Goal: Task Accomplishment & Management: Complete application form

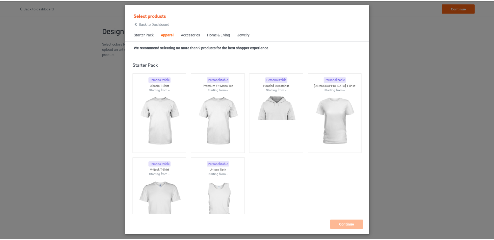
scroll to position [194, 0]
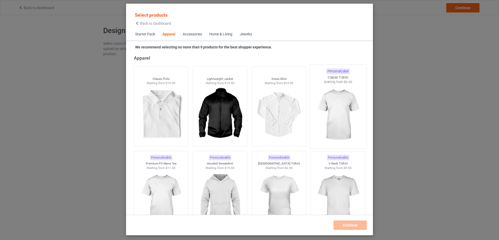
click at [344, 101] on img at bounding box center [338, 114] width 49 height 61
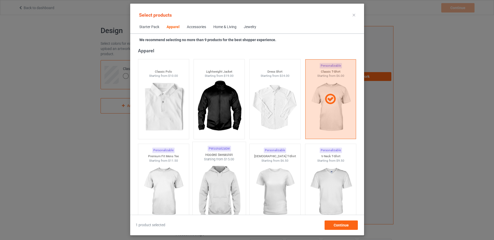
click at [221, 174] on img at bounding box center [219, 191] width 49 height 61
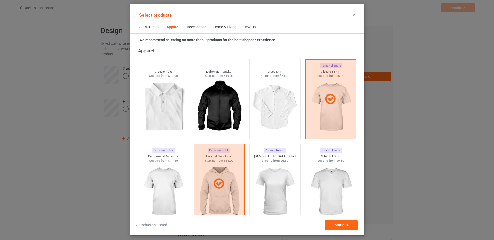
scroll to position [296, 0]
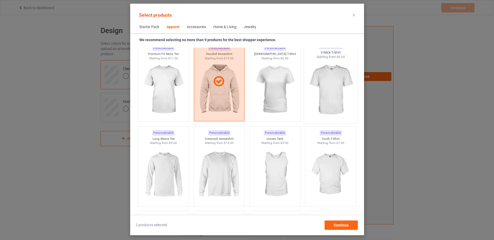
click at [341, 86] on img at bounding box center [330, 89] width 49 height 61
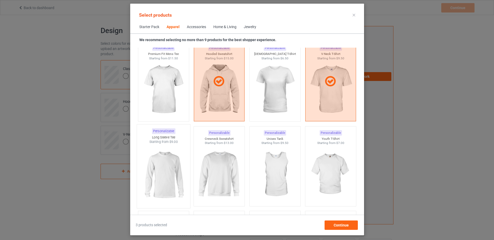
click at [162, 167] on img at bounding box center [163, 174] width 49 height 61
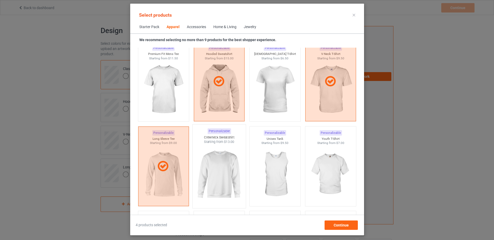
click at [205, 169] on img at bounding box center [219, 174] width 49 height 61
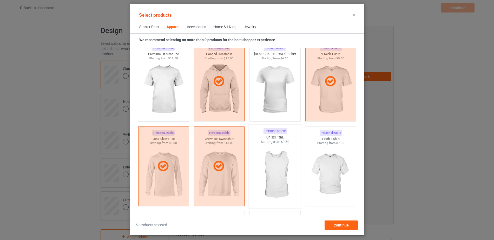
click at [282, 166] on img at bounding box center [275, 174] width 49 height 61
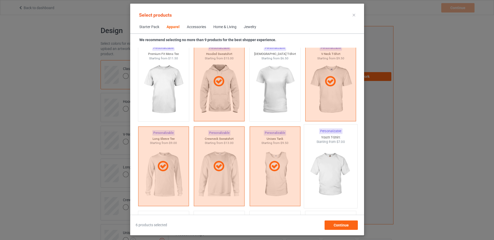
click at [329, 161] on img at bounding box center [330, 174] width 49 height 61
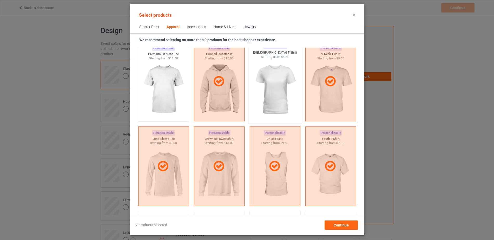
click at [283, 91] on img at bounding box center [275, 89] width 49 height 61
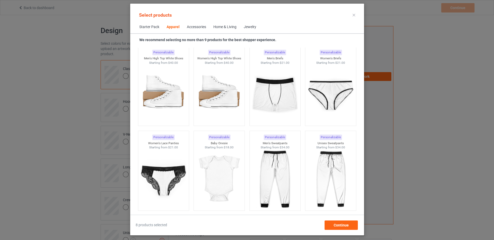
scroll to position [639, 0]
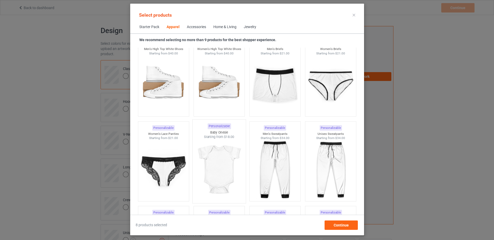
click at [224, 158] on img at bounding box center [219, 169] width 49 height 61
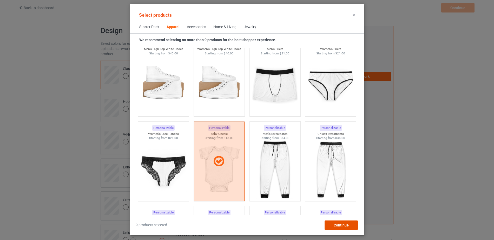
click at [349, 226] on span "Continue" at bounding box center [341, 225] width 15 height 4
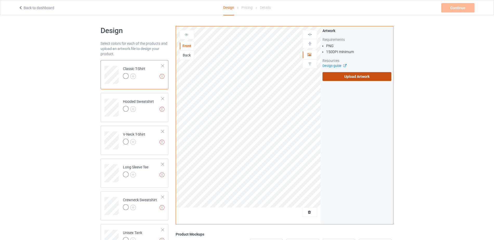
click at [361, 79] on label "Upload Artwork" at bounding box center [357, 76] width 69 height 9
click at [0, 0] on input "Upload Artwork" at bounding box center [0, 0] width 0 height 0
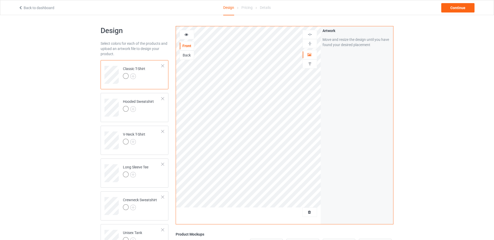
click at [351, 97] on div "Artwork Move and resize the design until you have found your desired placement" at bounding box center [357, 125] width 73 height 198
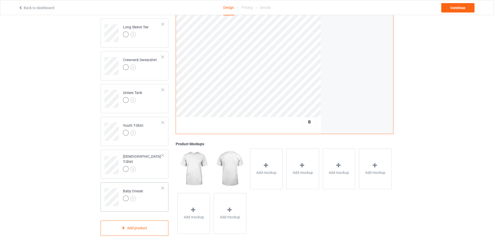
scroll to position [147, 0]
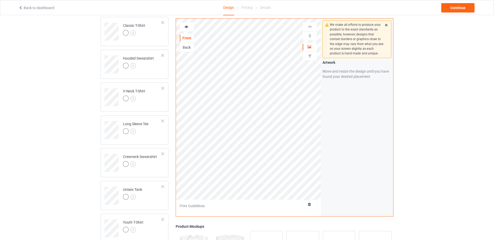
scroll to position [42, 0]
click at [328, 117] on div "We make all efforts to produce your product to the exact standards as possible,…" at bounding box center [357, 117] width 73 height 198
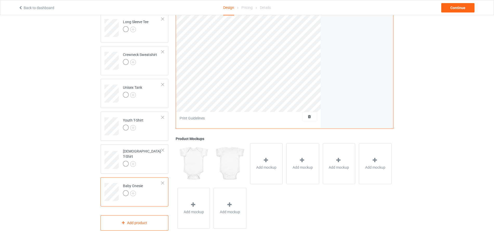
scroll to position [147, 0]
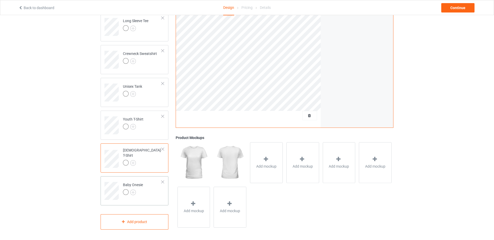
scroll to position [147, 0]
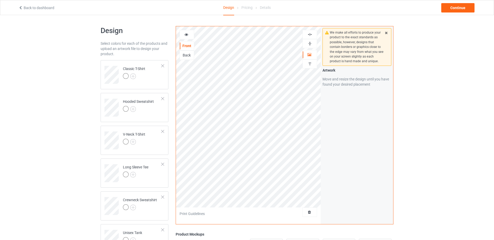
click at [386, 33] on icon at bounding box center [386, 32] width 4 height 4
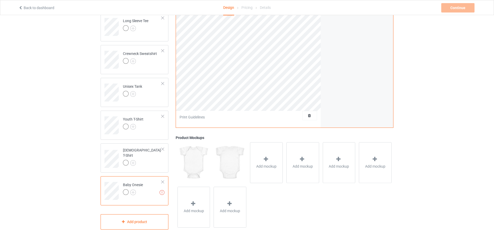
scroll to position [147, 0]
click at [163, 181] on div at bounding box center [163, 181] width 4 height 4
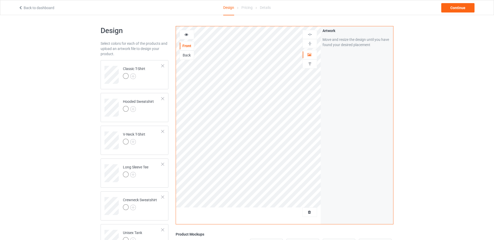
click at [346, 110] on div "Artwork Move and resize the design until you have found your desired placement" at bounding box center [357, 125] width 73 height 198
click at [322, 144] on div "Artwork Move and resize the design until you have found your desired placement" at bounding box center [357, 125] width 73 height 198
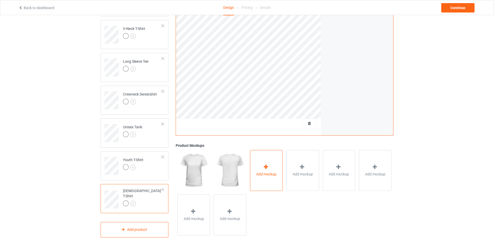
scroll to position [107, 0]
click at [270, 163] on div at bounding box center [266, 167] width 7 height 8
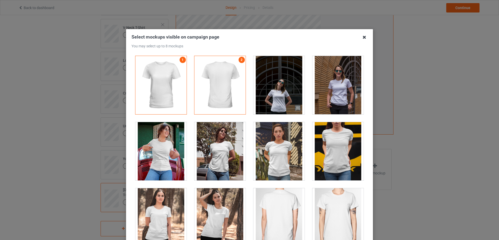
click at [363, 39] on icon at bounding box center [364, 37] width 8 height 8
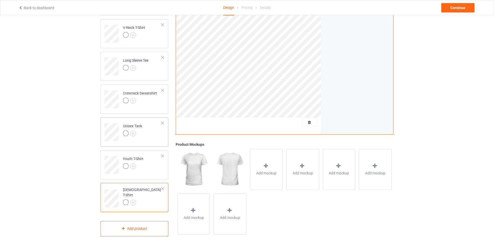
scroll to position [0, 0]
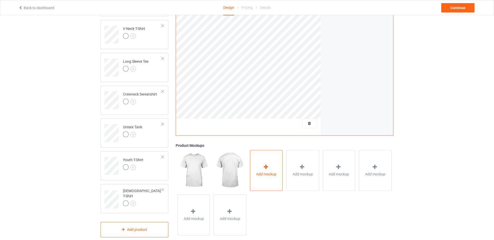
click at [256, 176] on div "Add mockup" at bounding box center [266, 170] width 33 height 41
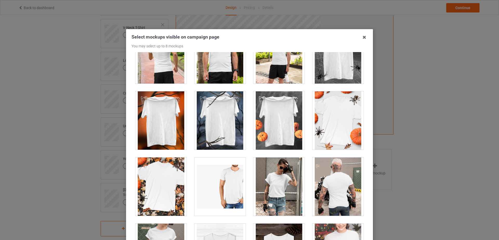
scroll to position [5093, 0]
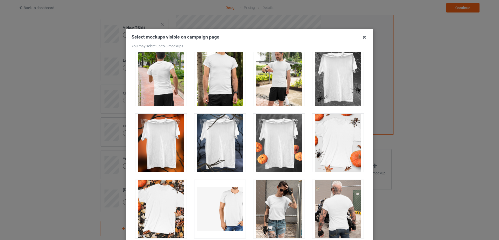
click at [151, 208] on div at bounding box center [160, 209] width 51 height 58
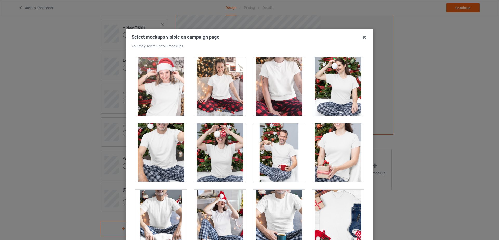
scroll to position [5391, 0]
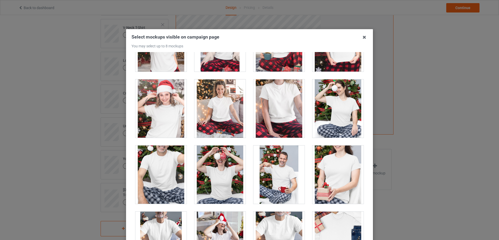
click at [268, 171] on div at bounding box center [278, 174] width 51 height 58
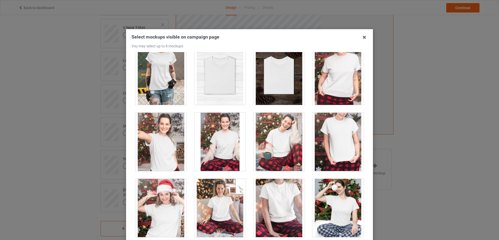
scroll to position [5248, 0]
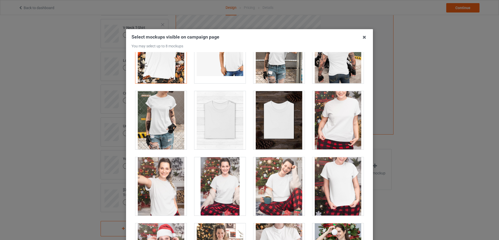
click at [268, 185] on div at bounding box center [278, 186] width 51 height 58
click at [224, 183] on div at bounding box center [219, 186] width 51 height 58
click at [279, 180] on div at bounding box center [278, 186] width 51 height 58
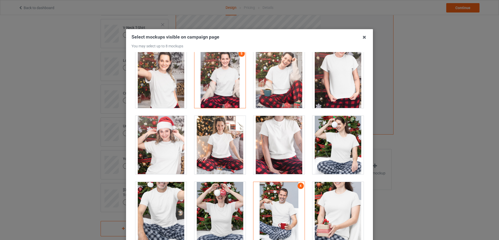
click at [282, 197] on div at bounding box center [278, 211] width 51 height 58
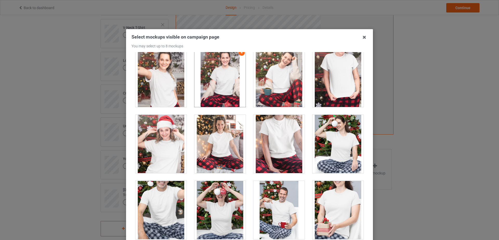
click at [281, 196] on div at bounding box center [278, 210] width 51 height 58
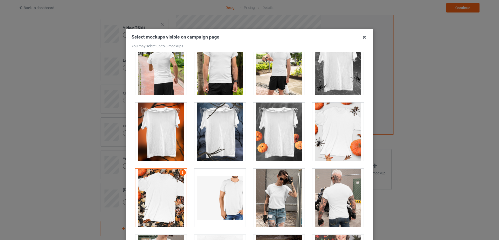
scroll to position [5148, 0]
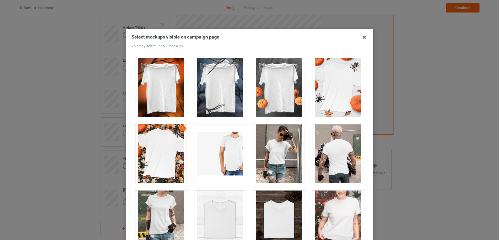
click at [155, 163] on div at bounding box center [160, 153] width 51 height 58
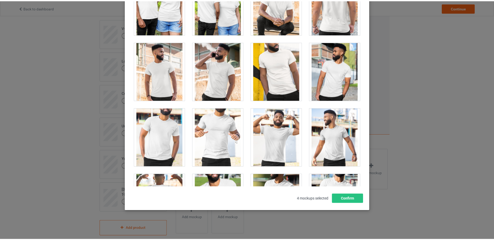
scroll to position [6034, 0]
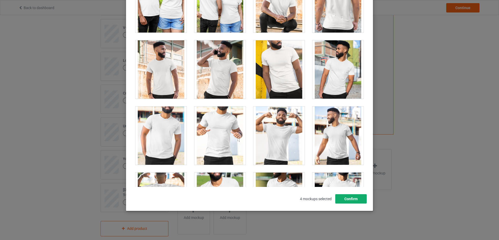
click at [344, 201] on button "Confirm" at bounding box center [350, 198] width 31 height 9
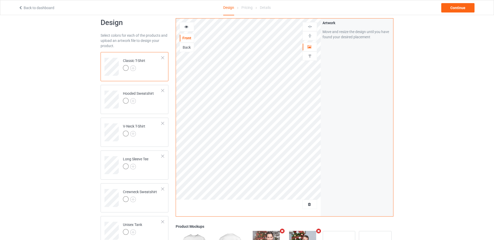
scroll to position [0, 0]
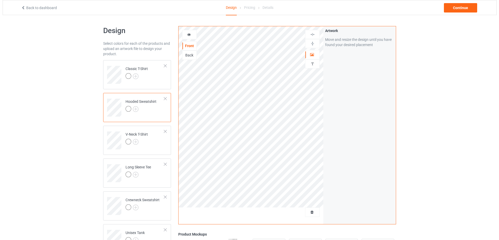
scroll to position [114, 0]
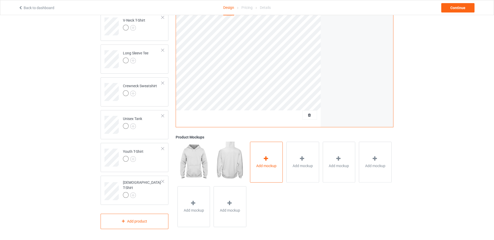
click at [256, 152] on div "Add mockup" at bounding box center [266, 162] width 33 height 41
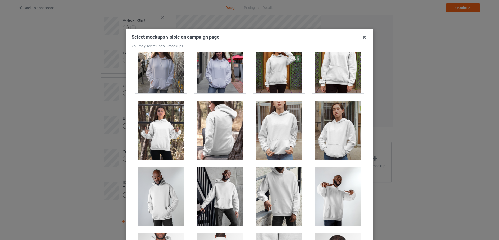
scroll to position [0, 0]
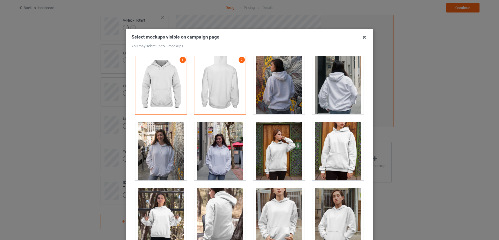
click at [220, 160] on div at bounding box center [219, 151] width 51 height 58
click at [179, 160] on div at bounding box center [160, 151] width 51 height 58
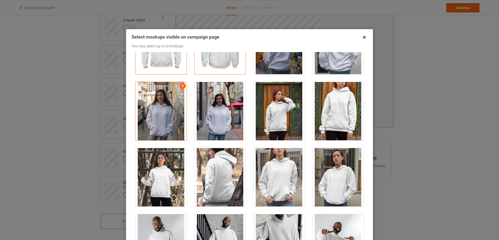
click at [157, 126] on div at bounding box center [160, 111] width 51 height 58
click at [206, 113] on div at bounding box center [219, 111] width 51 height 58
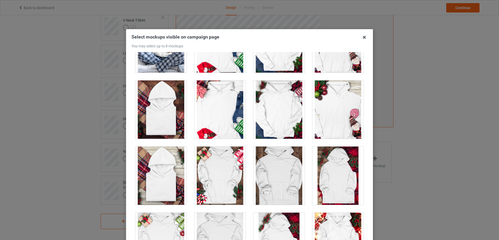
scroll to position [3460, 0]
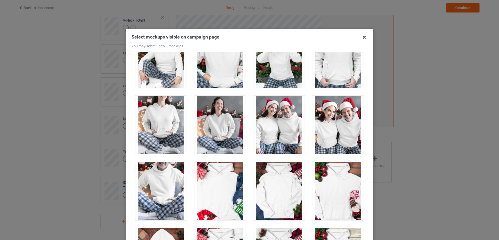
click at [347, 199] on div at bounding box center [337, 191] width 51 height 58
click at [336, 185] on div at bounding box center [337, 191] width 51 height 58
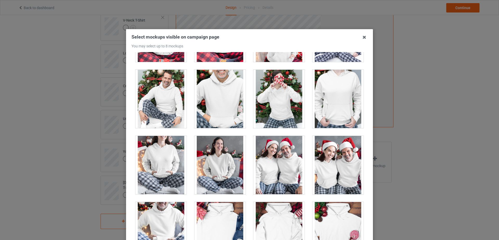
scroll to position [3266, 0]
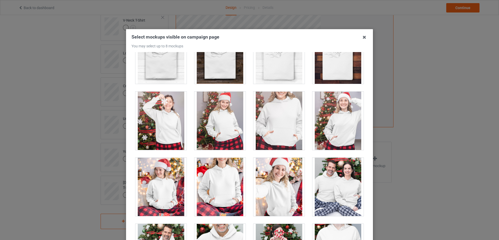
click at [341, 184] on div at bounding box center [337, 187] width 51 height 58
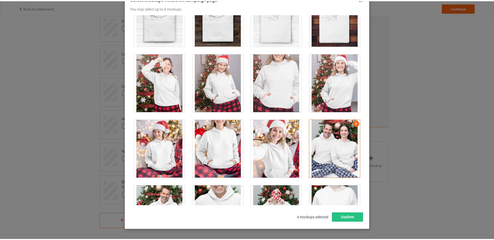
scroll to position [57, 0]
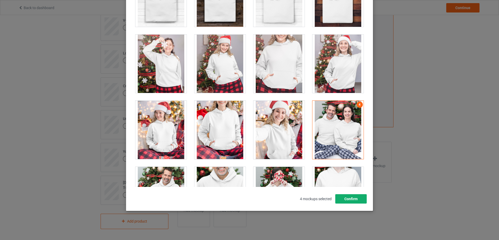
click at [347, 198] on button "Confirm" at bounding box center [350, 198] width 31 height 9
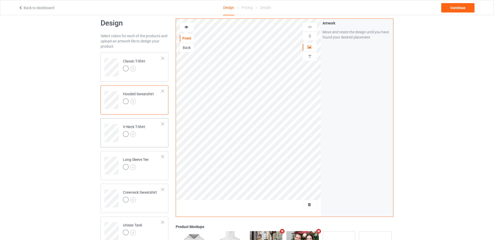
scroll to position [7, 0]
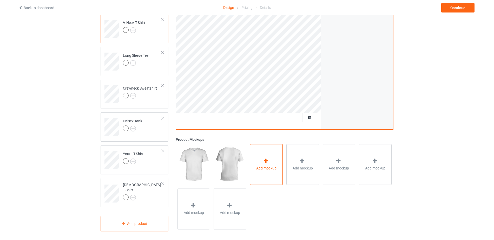
click at [259, 169] on span "Add mockup" at bounding box center [266, 167] width 20 height 5
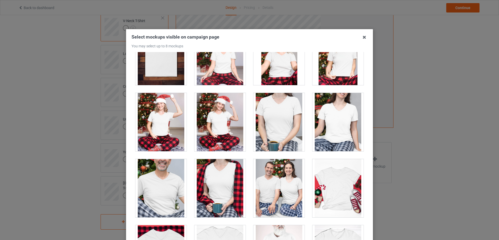
scroll to position [775, 0]
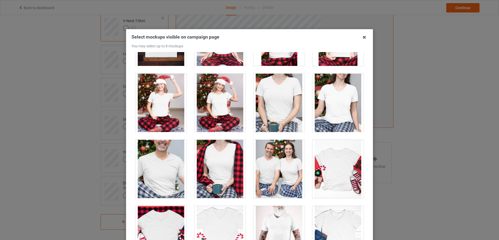
click at [219, 189] on div at bounding box center [219, 169] width 51 height 58
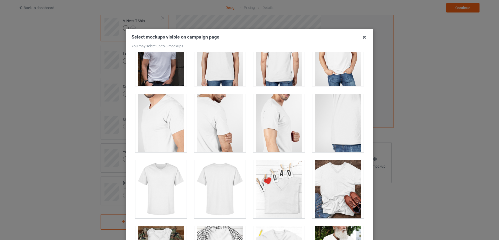
scroll to position [0, 0]
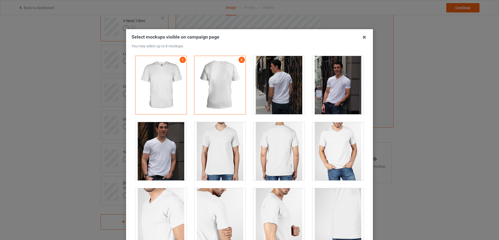
click at [334, 88] on div at bounding box center [337, 85] width 51 height 58
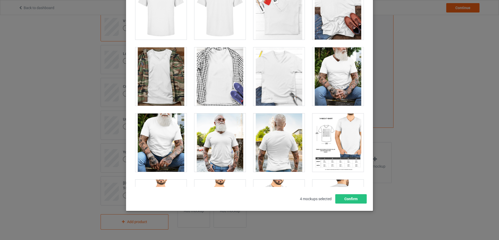
scroll to position [265, 0]
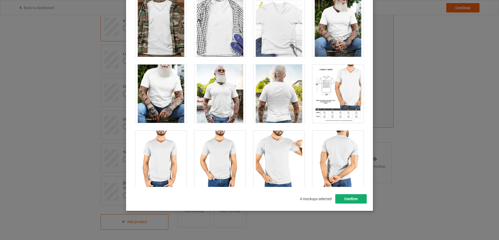
click at [346, 200] on button "Confirm" at bounding box center [350, 198] width 31 height 9
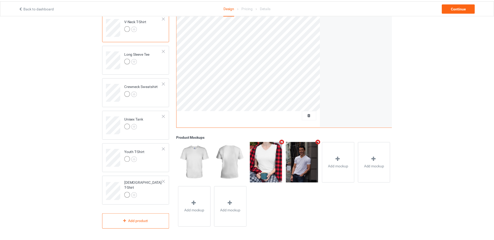
scroll to position [114, 0]
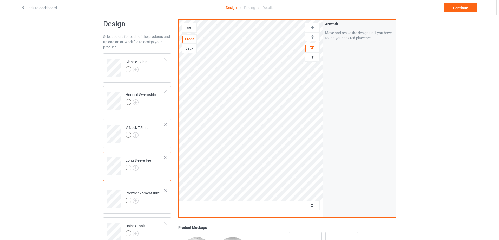
scroll to position [114, 0]
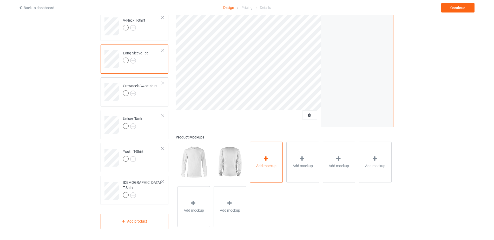
click at [271, 164] on span "Add mockup" at bounding box center [266, 165] width 20 height 5
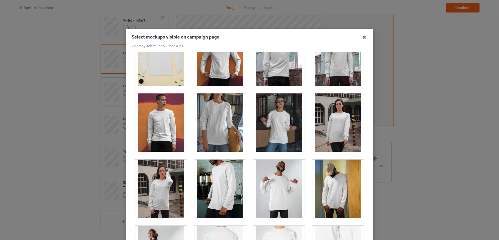
scroll to position [170, 0]
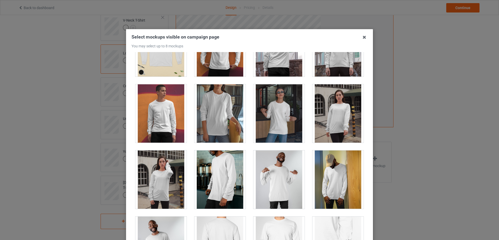
click at [286, 116] on div at bounding box center [278, 113] width 51 height 58
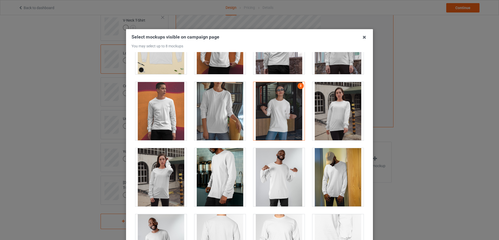
scroll to position [158, 0]
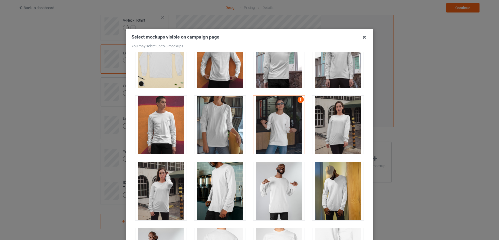
click at [271, 111] on div at bounding box center [278, 125] width 51 height 58
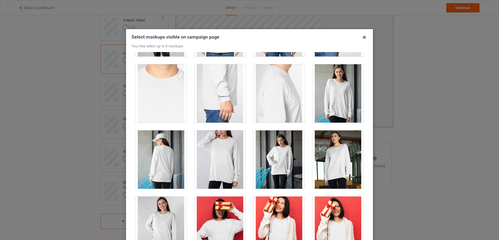
scroll to position [372, 0]
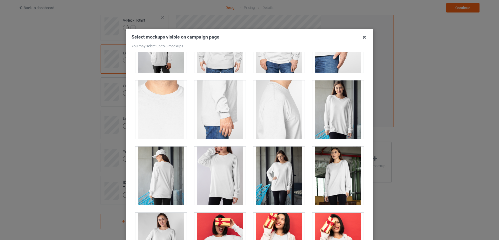
click at [338, 177] on div at bounding box center [337, 175] width 51 height 58
click at [340, 169] on div at bounding box center [337, 175] width 51 height 58
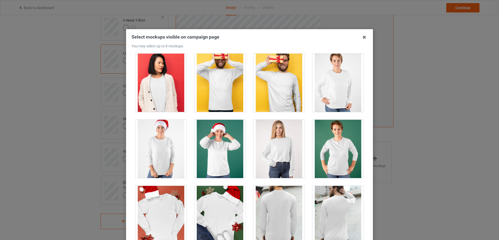
scroll to position [624, 0]
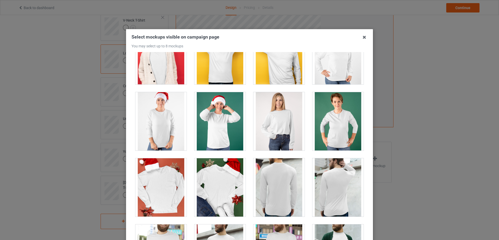
click at [340, 142] on div at bounding box center [337, 121] width 51 height 58
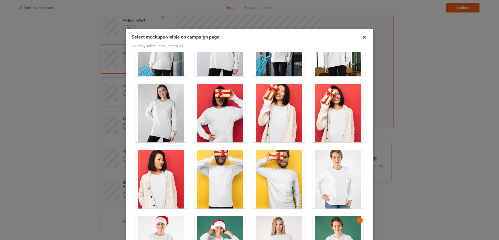
scroll to position [805, 0]
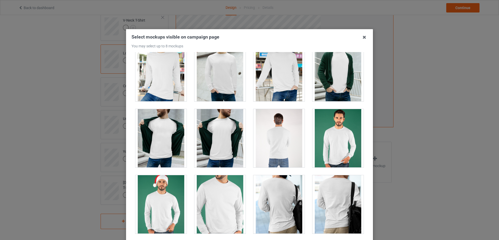
click at [166, 154] on div at bounding box center [160, 138] width 51 height 58
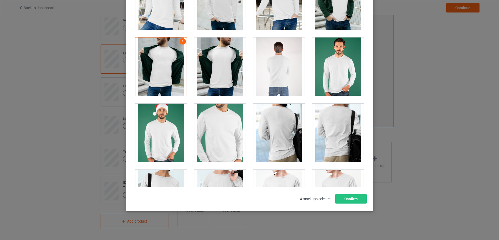
scroll to position [828, 0]
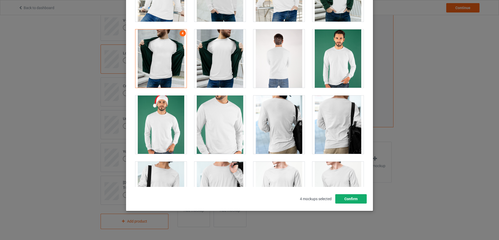
click at [353, 198] on button "Confirm" at bounding box center [350, 198] width 31 height 9
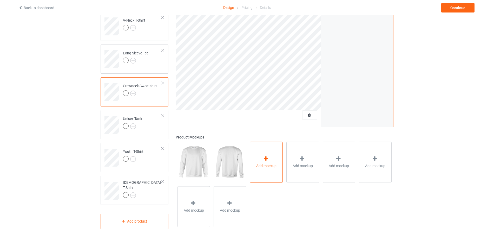
click at [258, 158] on div "Add mockup" at bounding box center [266, 162] width 33 height 41
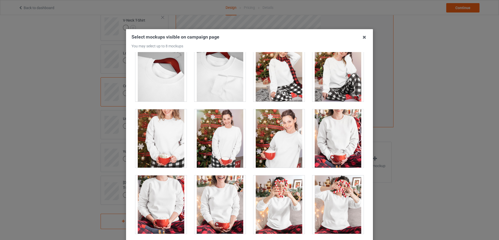
scroll to position [2516, 0]
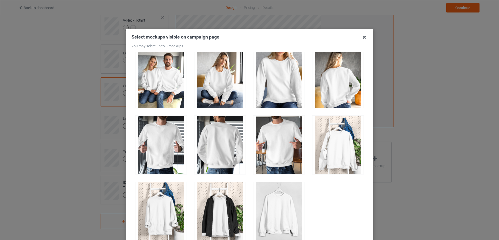
click at [209, 216] on div at bounding box center [219, 211] width 51 height 58
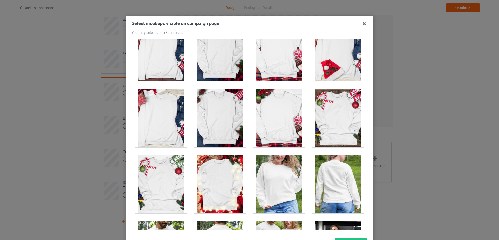
scroll to position [0, 0]
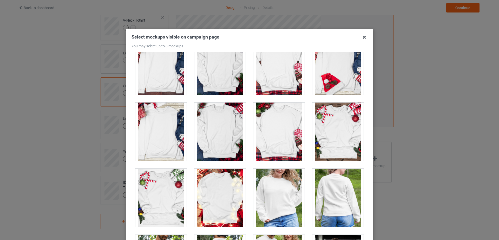
click at [161, 142] on div at bounding box center [160, 131] width 51 height 58
click at [218, 131] on div at bounding box center [219, 131] width 51 height 58
click at [171, 130] on div at bounding box center [160, 131] width 51 height 58
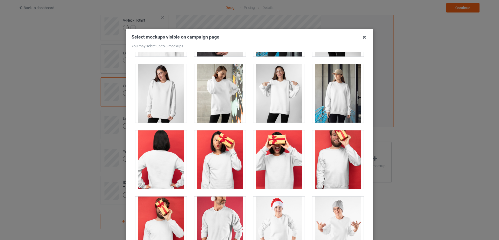
scroll to position [478, 0]
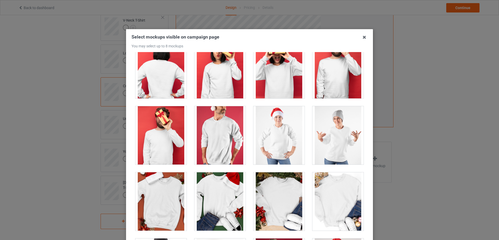
click at [331, 135] on div at bounding box center [337, 135] width 51 height 58
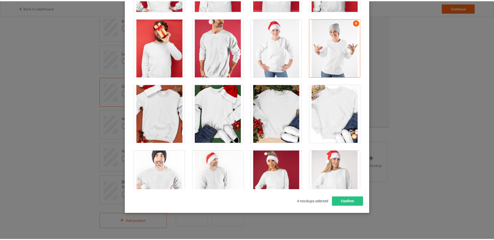
scroll to position [57, 0]
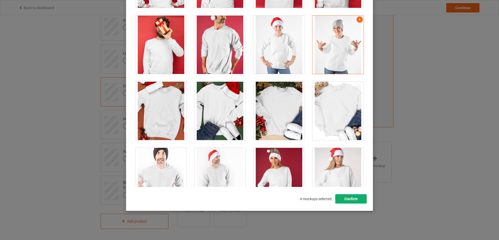
click at [353, 200] on button "Confirm" at bounding box center [350, 198] width 31 height 9
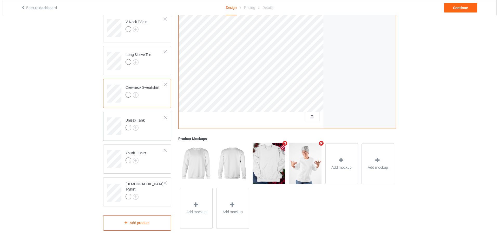
scroll to position [113, 0]
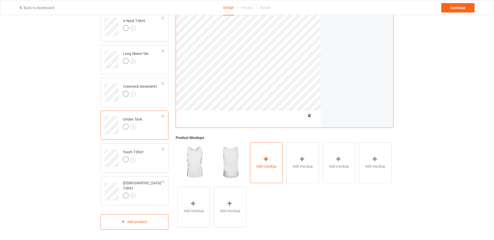
click at [272, 176] on div "Add mockup" at bounding box center [266, 162] width 33 height 41
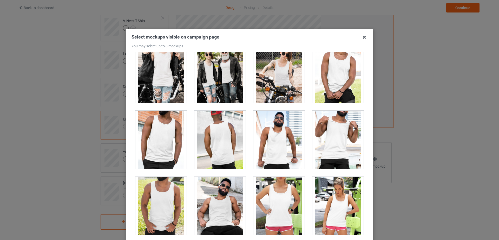
scroll to position [1213, 0]
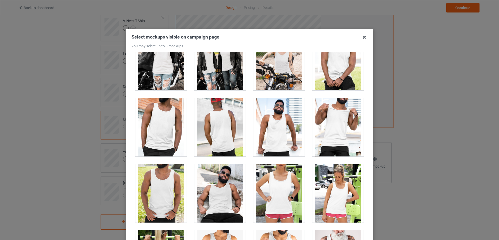
click at [346, 207] on div at bounding box center [337, 193] width 51 height 58
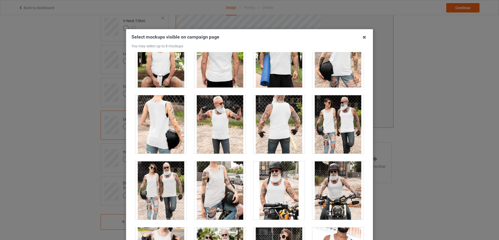
scroll to position [1059, 0]
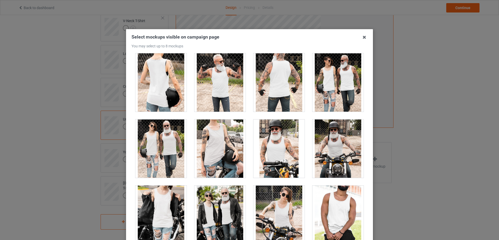
click at [343, 165] on div at bounding box center [337, 148] width 51 height 58
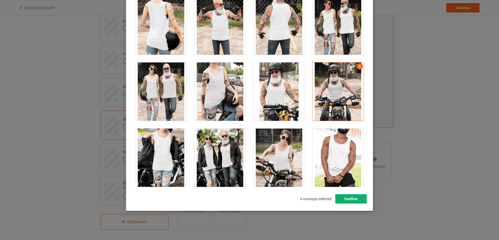
click at [356, 200] on button "Confirm" at bounding box center [350, 198] width 31 height 9
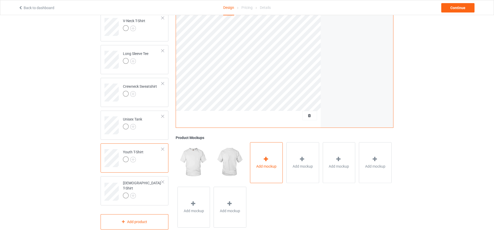
click at [273, 162] on div "Add mockup" at bounding box center [266, 162] width 33 height 41
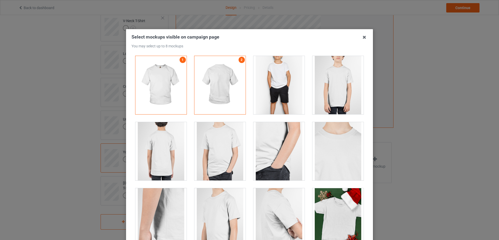
click at [271, 99] on div at bounding box center [278, 85] width 51 height 58
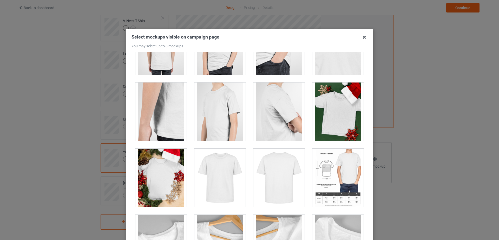
scroll to position [107, 0]
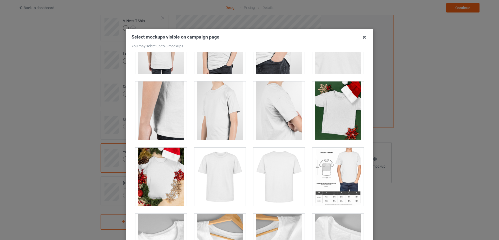
click at [325, 114] on div at bounding box center [337, 110] width 51 height 58
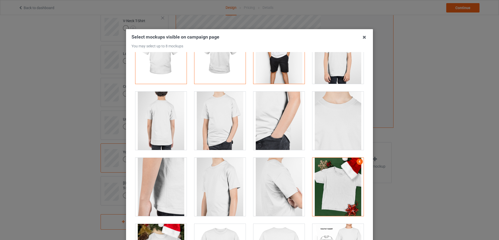
scroll to position [0, 0]
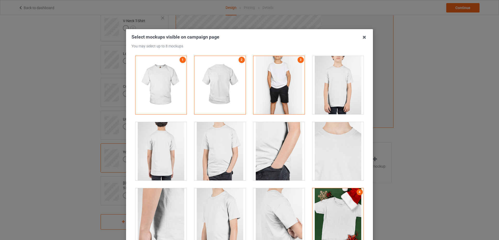
click at [338, 194] on div at bounding box center [337, 217] width 51 height 58
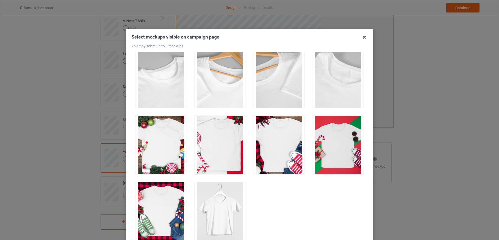
scroll to position [57, 0]
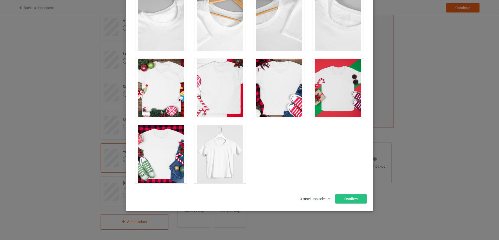
click at [164, 103] on div at bounding box center [160, 88] width 51 height 58
click at [358, 197] on button "Confirm" at bounding box center [350, 198] width 31 height 9
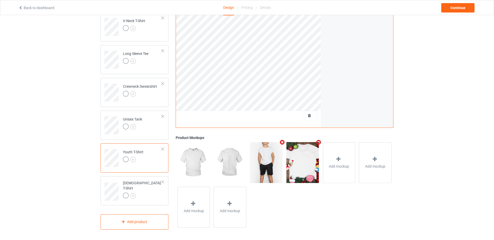
click at [100, 193] on div "Design Select colors for each of the products and upload an artwork file to des…" at bounding box center [134, 71] width 75 height 324
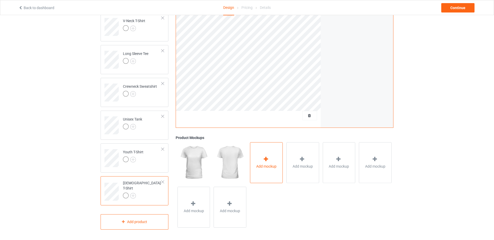
click at [268, 159] on icon at bounding box center [266, 158] width 6 height 5
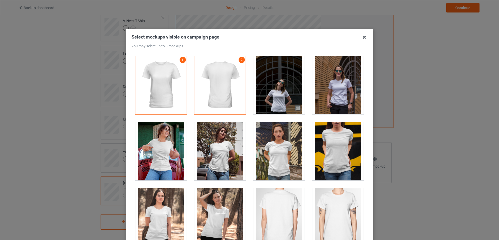
click at [342, 104] on div at bounding box center [337, 85] width 51 height 58
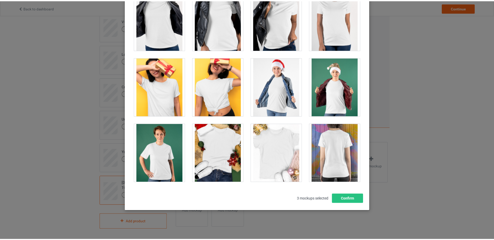
scroll to position [468, 0]
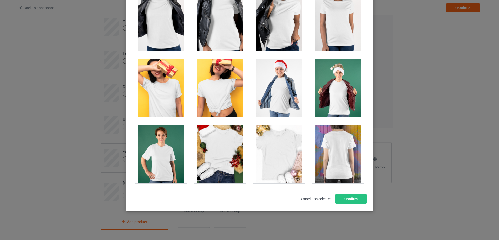
click at [212, 111] on div at bounding box center [219, 88] width 51 height 58
click at [347, 201] on button "Confirm" at bounding box center [350, 198] width 31 height 9
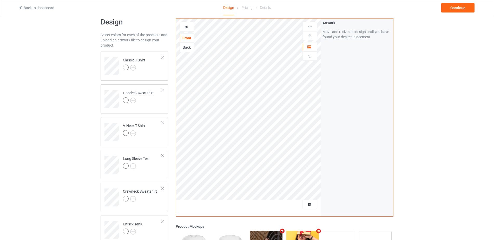
scroll to position [0, 0]
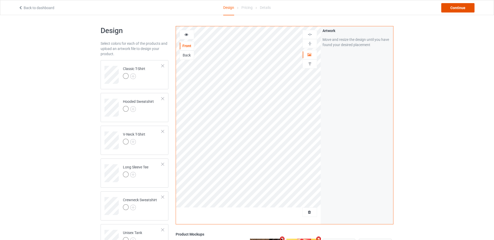
click at [461, 8] on div "Continue" at bounding box center [457, 7] width 33 height 9
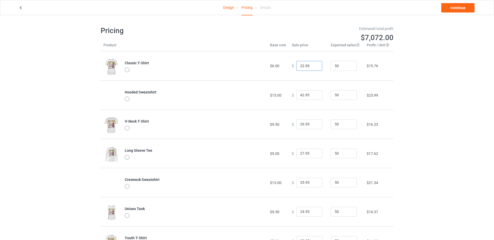
click at [300, 64] on input "22.95" at bounding box center [309, 66] width 26 height 10
click at [301, 65] on input "22.95" at bounding box center [309, 66] width 26 height 10
type input "24.95"
click at [446, 75] on div "Design Pricing Details Continue Pricing Estimated total profit $7,165.00 Produc…" at bounding box center [247, 155] width 494 height 280
click at [301, 126] on input "26.95" at bounding box center [309, 124] width 26 height 10
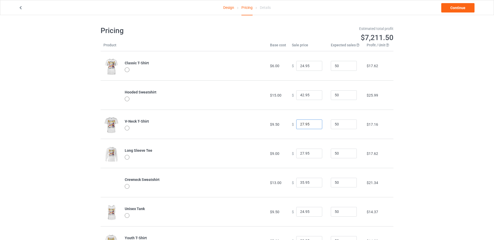
type input "27.95"
click at [439, 121] on div "Design Pricing Details Continue Pricing Estimated total profit $7,211.50 Produc…" at bounding box center [247, 155] width 494 height 280
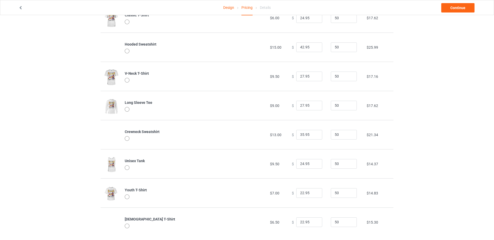
scroll to position [56, 0]
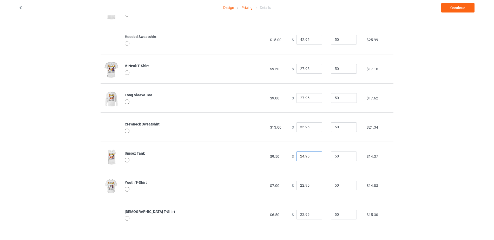
click at [301, 155] on input "24.95" at bounding box center [309, 156] width 26 height 10
type input "26.95"
click at [394, 158] on div "Design Pricing Details Continue Pricing Estimated total profit $7,304.50 Produc…" at bounding box center [247, 100] width 494 height 280
click at [300, 185] on input "22.95" at bounding box center [309, 185] width 26 height 10
click at [301, 185] on input "22.95" at bounding box center [309, 185] width 26 height 10
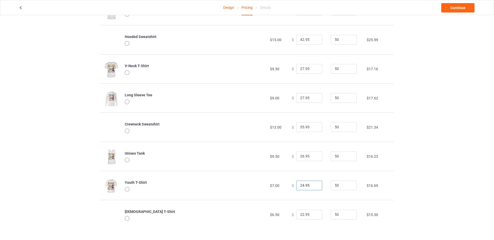
type input "24.95"
click at [433, 168] on div "Design Pricing Details Continue Pricing Estimated total profit $7,397.50 Produc…" at bounding box center [247, 100] width 494 height 280
click at [301, 212] on input "22.95" at bounding box center [309, 215] width 26 height 10
type input "26.95"
click at [446, 203] on div "Design Pricing Details Continue Pricing Estimated total profit $7,583.50 Produc…" at bounding box center [247, 100] width 494 height 280
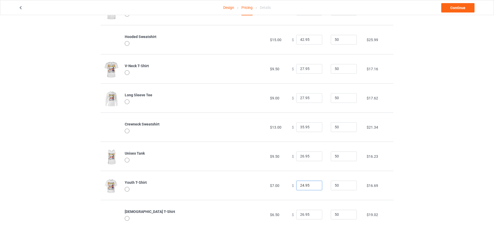
click at [301, 186] on input "24.95" at bounding box center [309, 185] width 26 height 10
type input "25.95"
click at [431, 175] on div "Design Pricing Details Continue Pricing Estimated total profit $7,630.00 Produc…" at bounding box center [247, 100] width 494 height 280
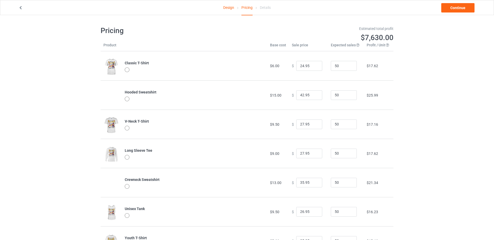
click at [230, 6] on link "Design" at bounding box center [228, 7] width 11 height 15
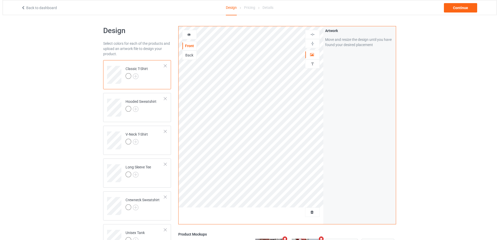
scroll to position [114, 0]
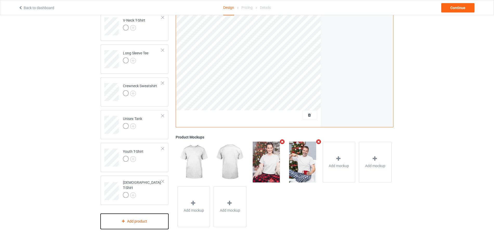
click at [135, 221] on div "Add product" at bounding box center [135, 220] width 68 height 15
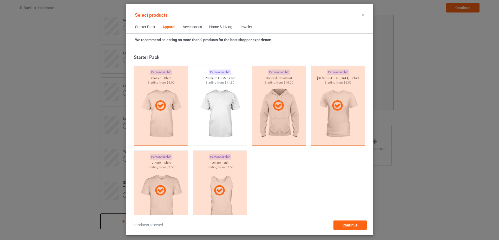
scroll to position [194, 0]
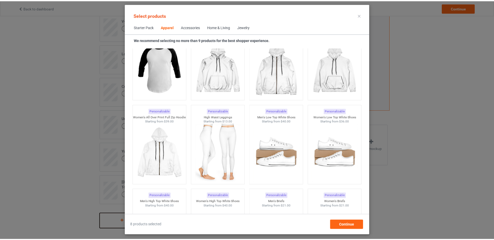
scroll to position [439, 0]
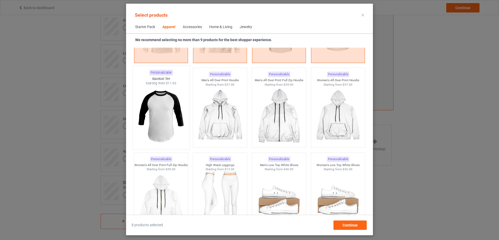
click at [151, 121] on img at bounding box center [160, 116] width 49 height 61
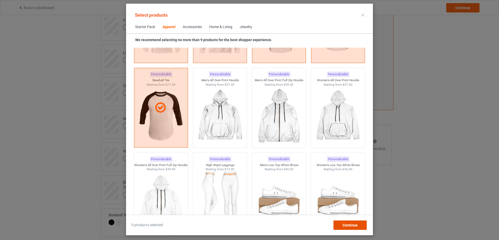
click at [349, 223] on span "Continue" at bounding box center [350, 225] width 15 height 4
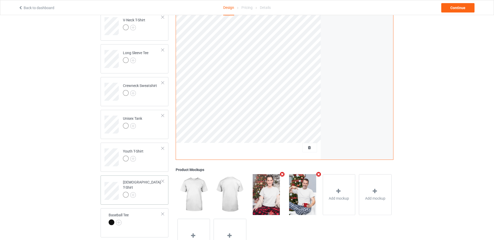
scroll to position [147, 0]
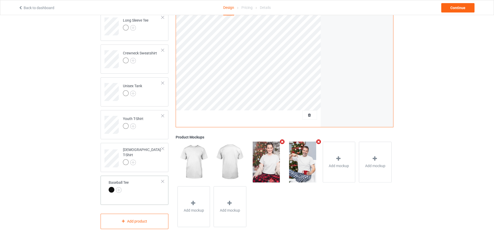
click at [141, 184] on td "Baseball Tee" at bounding box center [135, 187] width 59 height 18
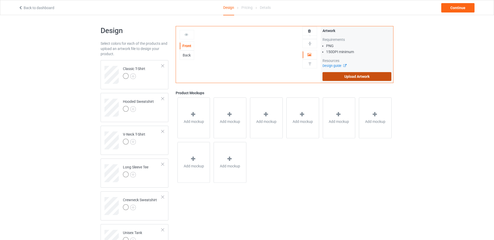
click at [350, 76] on label "Upload Artwork" at bounding box center [357, 76] width 69 height 9
click at [0, 0] on input "Upload Artwork" at bounding box center [0, 0] width 0 height 0
click at [348, 77] on label "Upload Artwork" at bounding box center [357, 76] width 69 height 9
click at [0, 0] on input "Upload Artwork" at bounding box center [0, 0] width 0 height 0
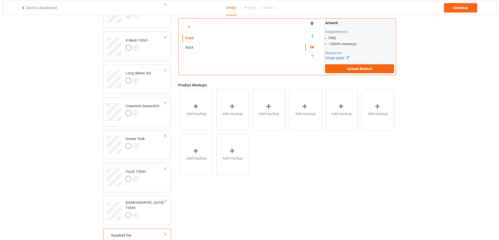
scroll to position [147, 0]
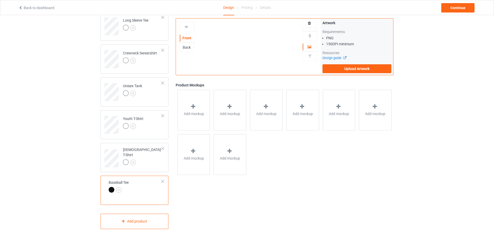
click at [119, 183] on div "Baseball Tee" at bounding box center [119, 186] width 20 height 12
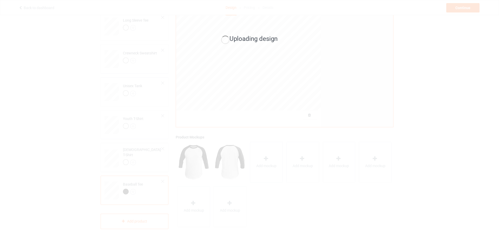
click at [461, 155] on div "Uploading design" at bounding box center [249, 120] width 499 height 240
click at [460, 101] on div "Uploading design" at bounding box center [249, 120] width 499 height 240
click at [458, 100] on div "Uploading design" at bounding box center [249, 120] width 499 height 240
click at [456, 100] on div "Uploading design" at bounding box center [249, 120] width 499 height 240
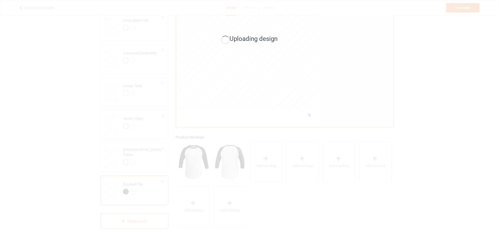
click at [64, 171] on div "Uploading design" at bounding box center [249, 120] width 499 height 240
drag, startPoint x: 422, startPoint y: 109, endPoint x: 431, endPoint y: 110, distance: 8.1
click at [428, 110] on div "Uploading design" at bounding box center [249, 120] width 499 height 240
click at [440, 111] on div "Uploading design" at bounding box center [249, 120] width 499 height 240
click at [165, 181] on div "Uploading design" at bounding box center [249, 120] width 499 height 240
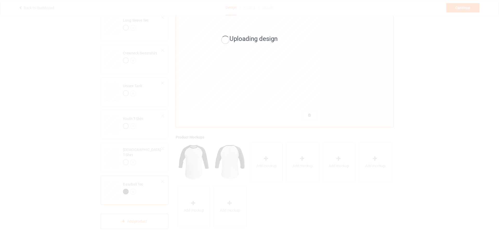
click at [479, 102] on div "Uploading design" at bounding box center [249, 120] width 499 height 240
click at [454, 89] on div "Uploading design" at bounding box center [249, 120] width 499 height 240
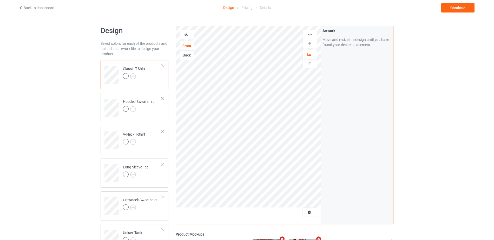
scroll to position [147, 0]
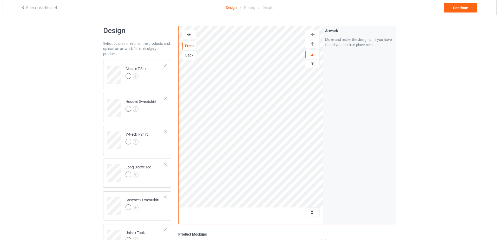
scroll to position [147, 0]
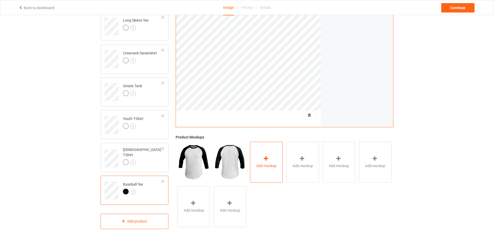
click at [265, 162] on div at bounding box center [266, 160] width 7 height 8
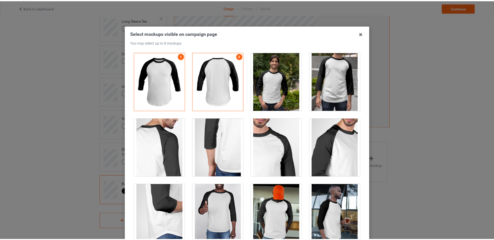
scroll to position [3, 0]
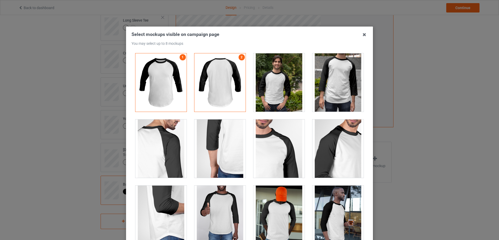
click at [287, 77] on div at bounding box center [278, 82] width 51 height 58
click at [364, 34] on icon at bounding box center [364, 34] width 8 height 8
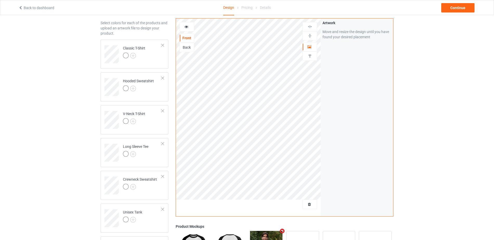
scroll to position [0, 0]
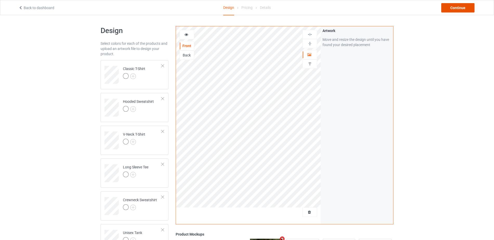
click at [466, 6] on div "Continue" at bounding box center [457, 7] width 33 height 9
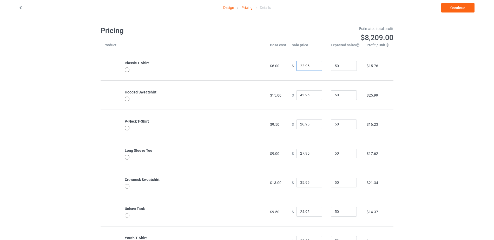
click at [301, 66] on input "22.95" at bounding box center [309, 66] width 26 height 10
type input "24.95"
click at [301, 123] on input "26.95" at bounding box center [309, 124] width 26 height 10
click at [303, 154] on input "27.95" at bounding box center [309, 153] width 26 height 10
click at [429, 135] on div "Design Pricing Details Continue Pricing Estimated total profit $8,302.00 Produc…" at bounding box center [247, 169] width 494 height 309
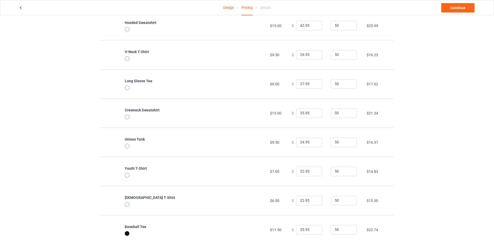
scroll to position [85, 0]
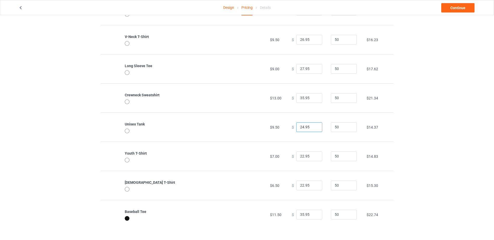
click at [302, 126] on input "24.95" at bounding box center [309, 127] width 26 height 10
click at [301, 126] on input "24.95" at bounding box center [309, 127] width 26 height 10
type input "26.95"
click at [429, 154] on div "Design Pricing Details Continue Pricing Estimated total profit $8,395.00 Produc…" at bounding box center [247, 85] width 494 height 309
click at [302, 185] on input "22.95" at bounding box center [309, 185] width 26 height 10
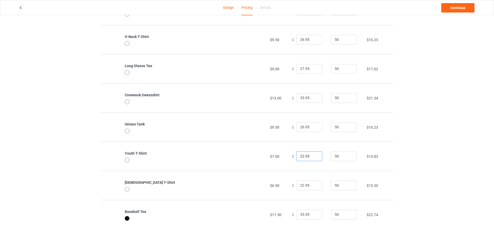
click at [301, 155] on input "22.95" at bounding box center [309, 156] width 26 height 10
type input "24.95"
click at [469, 170] on div "Design Pricing Details Continue Pricing Estimated total profit $8,488.00 Produc…" at bounding box center [247, 85] width 494 height 309
click at [300, 185] on input "22.95" at bounding box center [309, 185] width 26 height 10
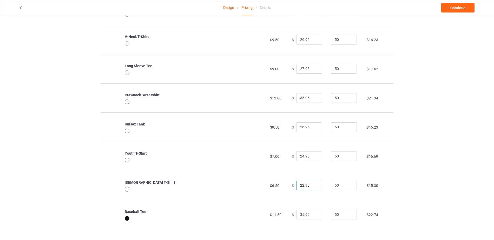
click at [301, 186] on input "22.95" at bounding box center [309, 185] width 26 height 10
type input "26.95"
click at [482, 205] on div "Design Pricing Details Continue Pricing Estimated total profit $8,674.00 Produc…" at bounding box center [247, 85] width 494 height 309
click at [422, 187] on div "Design Pricing Details Continue Pricing Estimated total profit $8,674.00 Produc…" at bounding box center [247, 85] width 494 height 309
click at [301, 186] on input "26.95" at bounding box center [309, 185] width 26 height 10
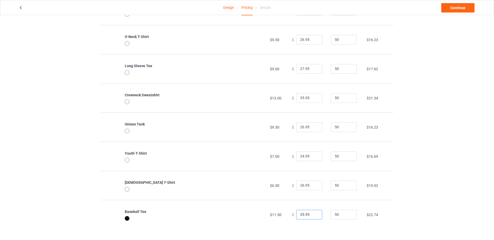
click at [302, 214] on input "35.95" at bounding box center [309, 215] width 26 height 10
click at [457, 185] on div "Design Pricing Details Continue Pricing Estimated total profit $8,488.00 Produc…" at bounding box center [247, 85] width 494 height 309
click at [301, 214] on input "31.95" at bounding box center [309, 215] width 26 height 10
click at [453, 189] on div "Design Pricing Details Continue Pricing Estimated total profit $8,395.00 Produc…" at bounding box center [247, 85] width 494 height 309
click at [444, 198] on div "Design Pricing Details Continue Pricing Estimated total profit $8,395.00 Produc…" at bounding box center [247, 85] width 494 height 309
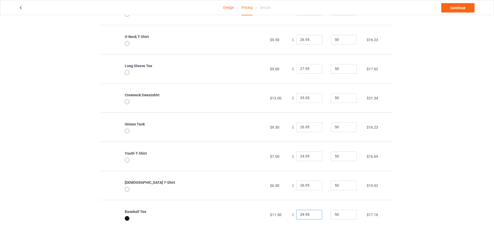
click at [301, 216] on input "29.95" at bounding box center [309, 215] width 26 height 10
type input "30.95"
click at [422, 193] on div "Design Pricing Details Continue Pricing Estimated total profit $8,441.50 Produc…" at bounding box center [247, 85] width 494 height 309
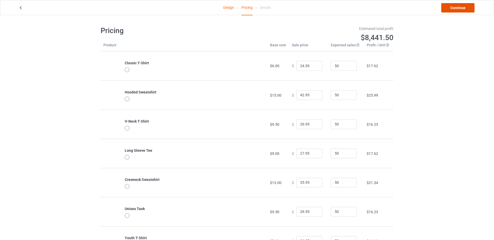
click at [448, 7] on link "Continue" at bounding box center [457, 7] width 33 height 9
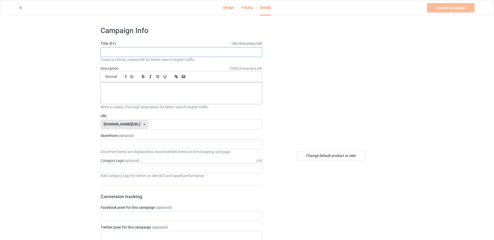
click at [151, 49] on input "text" at bounding box center [182, 52] width 162 height 10
click at [144, 125] on icon at bounding box center [145, 124] width 2 height 3
click at [116, 145] on div "pipilili.com/" at bounding box center [124, 143] width 47 height 9
click at [130, 48] on input "text" at bounding box center [182, 52] width 162 height 10
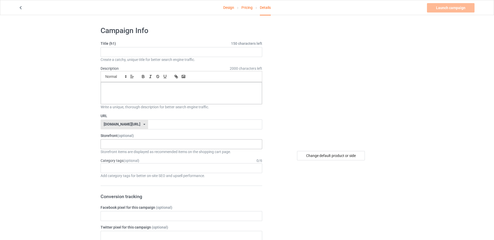
click at [149, 143] on div "Christmas Thanksgiving Halloween 68c78142914b9f002ee84646 68c78125914b9f002ee84…" at bounding box center [182, 144] width 162 height 10
click at [117, 169] on div "Halloween" at bounding box center [181, 173] width 161 height 10
click at [110, 168] on input "text" at bounding box center [109, 168] width 8 height 4
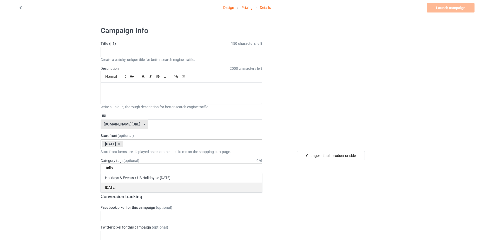
type input "Hallo"
click at [116, 188] on div "Halloween" at bounding box center [181, 187] width 161 height 10
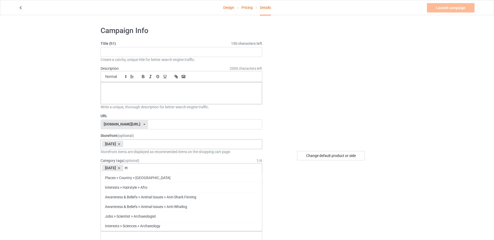
type input "H"
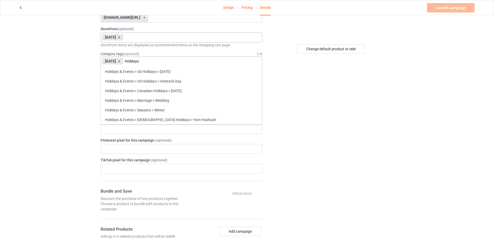
scroll to position [108, 0]
type input "Holidays"
click at [110, 138] on div "Holidays" at bounding box center [181, 138] width 161 height 10
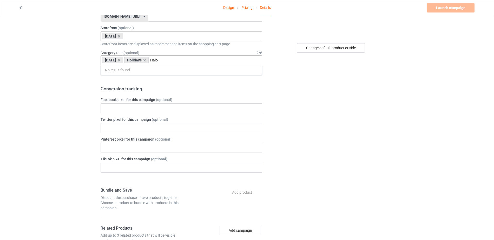
scroll to position [0, 0]
type input "Hal"
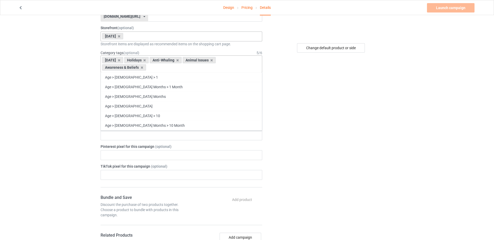
click at [141, 69] on div "Awareness & Beliefs" at bounding box center [124, 67] width 44 height 6
click at [142, 67] on icon at bounding box center [142, 67] width 3 height 3
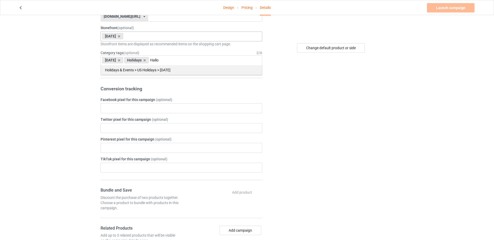
type input "Hallo"
click at [165, 71] on div "Holidays & Events > US Holidays > Halloween" at bounding box center [181, 70] width 161 height 10
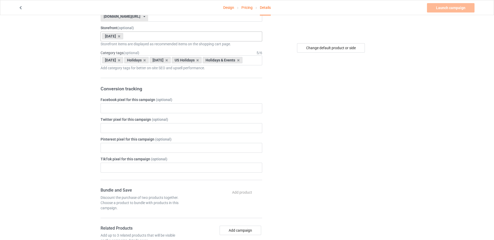
click at [329, 103] on div "Change default product or side" at bounding box center [331, 177] width 131 height 524
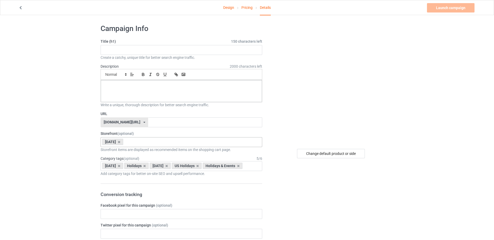
scroll to position [1, 0]
click at [123, 49] on input "text" at bounding box center [182, 51] width 162 height 10
type input "A"
type input "Ả"
type input "Are You Falloween Directions"
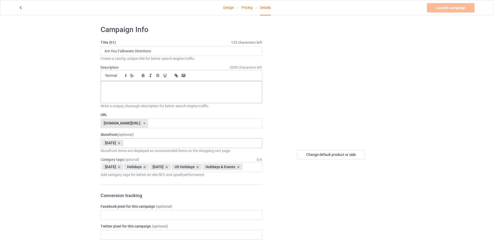
click at [148, 123] on input "text" at bounding box center [205, 123] width 114 height 10
drag, startPoint x: 160, startPoint y: 51, endPoint x: 95, endPoint y: 59, distance: 65.4
click at [148, 119] on input "text" at bounding box center [205, 123] width 114 height 10
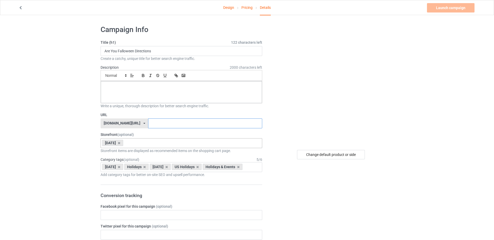
paste input "Are You Falloween Directions"
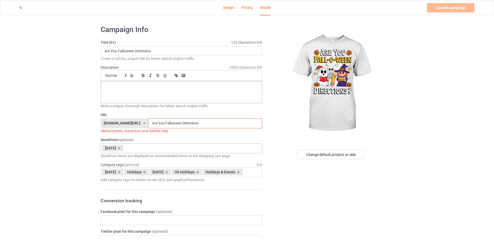
click at [148, 124] on input "Are You Falloween Directions" at bounding box center [205, 123] width 114 height 10
click at [148, 123] on input "Are-You Falloween Directions" at bounding box center [205, 123] width 114 height 10
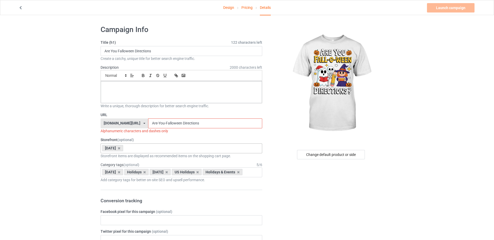
click at [166, 123] on input "Are-You-Falloween Directions" at bounding box center [205, 123] width 114 height 10
click at [166, 124] on input "Are-You-Falloween Directions" at bounding box center [205, 123] width 114 height 10
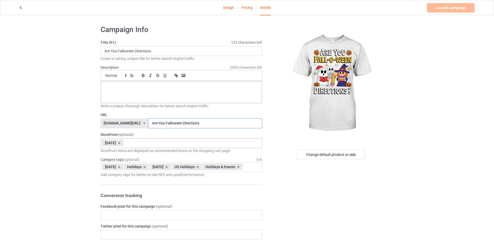
type input "Are-You-Falloween-Directions"
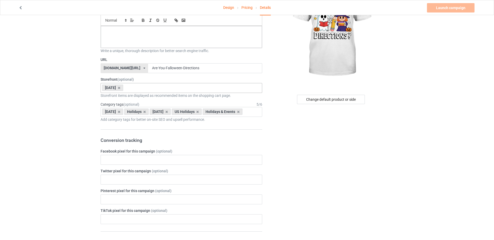
scroll to position [0, 0]
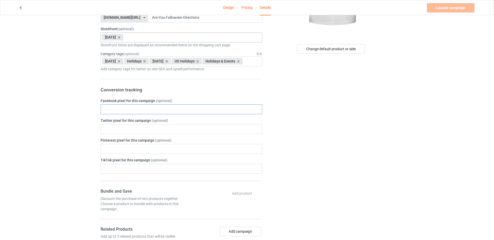
click at [135, 114] on input "text" at bounding box center [182, 109] width 162 height 10
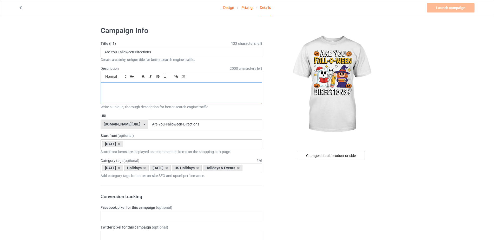
click at [140, 94] on div at bounding box center [181, 93] width 161 height 22
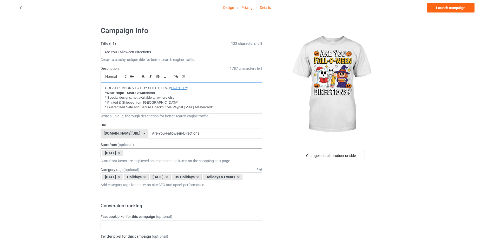
click at [178, 88] on u "HOPTEFY" at bounding box center [179, 88] width 16 height 4
click at [175, 76] on icon "button" at bounding box center [176, 76] width 2 height 2
click at [167, 87] on link at bounding box center [163, 88] width 12 height 4
click at [143, 87] on input "https://www.hoptefy.com/" at bounding box center [143, 87] width 44 height 7
drag, startPoint x: 144, startPoint y: 87, endPoint x: 150, endPoint y: 87, distance: 6.5
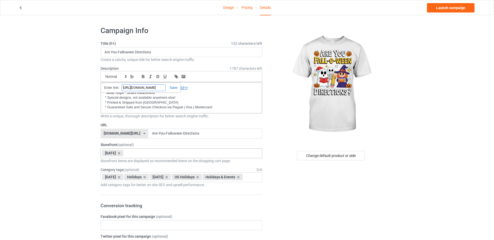
click at [150, 87] on input "https://www.hoptefy.com/" at bounding box center [143, 87] width 44 height 7
drag, startPoint x: 142, startPoint y: 87, endPoint x: 153, endPoint y: 87, distance: 10.4
click at [153, 87] on input "https://www.hoptefy.com/" at bounding box center [143, 87] width 44 height 7
click at [174, 88] on link at bounding box center [172, 88] width 12 height 4
click at [174, 89] on u "HO ﻿ PTEFY" at bounding box center [179, 88] width 16 height 4
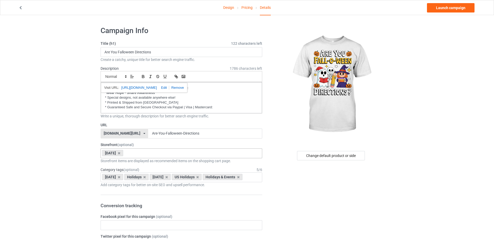
click at [164, 87] on link at bounding box center [163, 88] width 12 height 4
type input "https://www.pipilili.com/"
click at [172, 88] on link at bounding box center [172, 88] width 12 height 4
drag, startPoint x: 189, startPoint y: 87, endPoint x: 183, endPoint y: 87, distance: 5.7
click at [183, 87] on p "GREAT REASONS TO BUY SHIRTS FROM HOPTEFY :" at bounding box center [181, 88] width 153 height 5
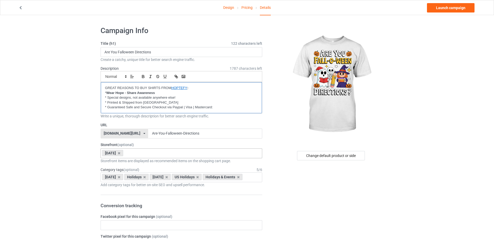
click at [209, 96] on p "* Special designs, not available anywhere else!" at bounding box center [181, 97] width 153 height 5
drag, startPoint x: 173, startPoint y: 87, endPoint x: 187, endPoint y: 87, distance: 14.8
click at [187, 87] on u "HOPTEFY" at bounding box center [179, 88] width 16 height 4
click at [199, 95] on p "* Special designs, not available anywhere else!" at bounding box center [181, 97] width 153 height 5
drag, startPoint x: 172, startPoint y: 87, endPoint x: 184, endPoint y: 88, distance: 12.7
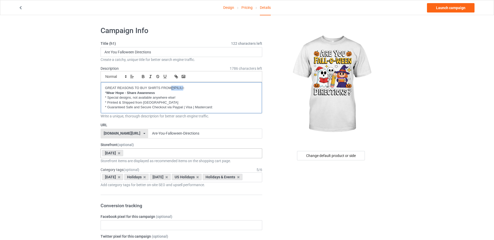
click at [184, 88] on p "GREAT REASONS TO BUY SHIRTS FROM P IPILILI :" at bounding box center [181, 88] width 153 height 5
click at [164, 77] on icon "button" at bounding box center [165, 76] width 5 height 5
click at [214, 94] on p "* Wear Hope - Share Awareness" at bounding box center [181, 92] width 153 height 5
click at [178, 87] on u "IPILILI" at bounding box center [179, 88] width 10 height 4
drag, startPoint x: 189, startPoint y: 88, endPoint x: 173, endPoint y: 88, distance: 16.1
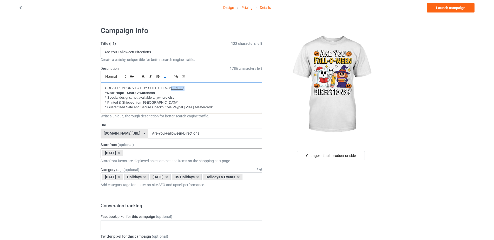
click at [173, 88] on p "GREAT REASONS TO BUY SHIRTS FROM P IPILILI :" at bounding box center [181, 88] width 153 height 5
click at [200, 96] on p "* Special designs, not available anywhere else!" at bounding box center [181, 97] width 153 height 5
drag, startPoint x: 185, startPoint y: 87, endPoint x: 173, endPoint y: 87, distance: 12.7
click at [173, 87] on p "GREAT REASONS TO BUY SHIRTS FROM PIPILILI" at bounding box center [181, 88] width 153 height 5
click at [176, 77] on icon "button" at bounding box center [177, 77] width 2 height 2
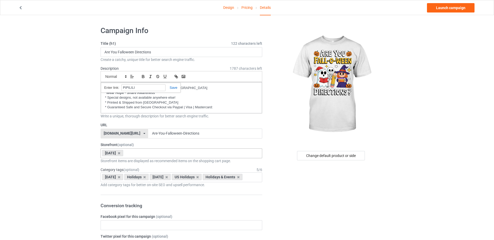
drag, startPoint x: 107, startPoint y: 133, endPoint x: 48, endPoint y: 126, distance: 59.2
drag, startPoint x: 173, startPoint y: 88, endPoint x: 185, endPoint y: 88, distance: 12.0
click at [185, 88] on p "GREAT REASONS TO BUY SHIRTS FROM PIPILILI" at bounding box center [181, 88] width 153 height 5
click at [176, 76] on line "button" at bounding box center [176, 76] width 1 height 1
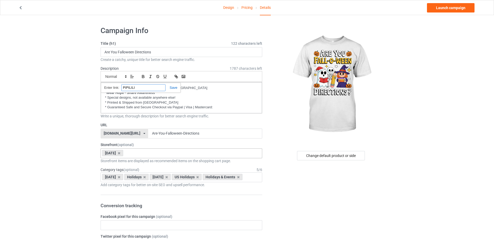
paste input "https://www.pipilili.com/"
type input "https://www.pipilili.com/"
click at [174, 87] on link at bounding box center [172, 88] width 12 height 4
click at [292, 156] on div "Change default product or side" at bounding box center [332, 155] width 124 height 9
drag, startPoint x: 117, startPoint y: 93, endPoint x: 124, endPoint y: 92, distance: 6.8
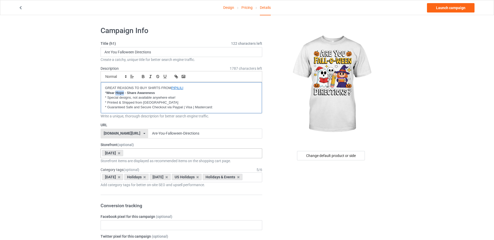
click at [124, 92] on strong "Wear Hope - Share Awareness" at bounding box center [130, 93] width 49 height 4
click at [117, 93] on strong "Wear Pipilili Wear - Share Awareness" at bounding box center [135, 93] width 59 height 4
drag, startPoint x: 140, startPoint y: 93, endPoint x: 162, endPoint y: 93, distance: 22.1
click at [162, 93] on p "* Pipilili Wear - Share Awareness" at bounding box center [181, 92] width 153 height 5
drag, startPoint x: 129, startPoint y: 93, endPoint x: 142, endPoint y: 93, distance: 12.2
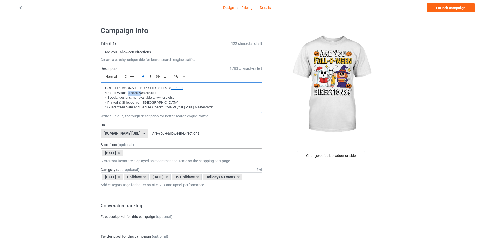
click at [142, 93] on strong "Pipilili Wear - Share Awareness" at bounding box center [131, 93] width 50 height 4
click at [137, 94] on strong "Pipilili Wear - Share Awareness" at bounding box center [131, 93] width 50 height 4
drag, startPoint x: 130, startPoint y: 92, endPoint x: 153, endPoint y: 92, distance: 22.9
click at [153, 92] on strong "Pipilili Wear - Share Awareness" at bounding box center [131, 93] width 50 height 4
click at [130, 92] on strong "Pipilili Wear - Share Awareness" at bounding box center [131, 93] width 50 height 4
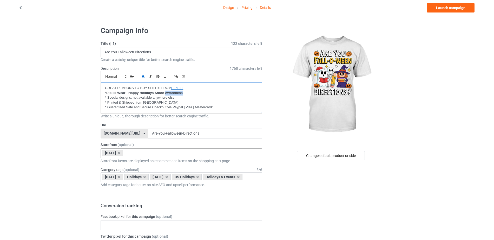
drag, startPoint x: 166, startPoint y: 93, endPoint x: 206, endPoint y: 94, distance: 40.6
click at [206, 94] on p "* Pipilili Wear - Happy Holidays Share Awareness" at bounding box center [181, 92] width 153 height 5
click at [201, 100] on p "* Printed & Shipped from US" at bounding box center [181, 102] width 153 height 5
click at [191, 86] on p "GREAT REASONS TO BUY SHIRTS FROM PIPILILI" at bounding box center [181, 88] width 153 height 5
click at [210, 99] on p "* Special designs, not available anywhere else!" at bounding box center [181, 97] width 153 height 5
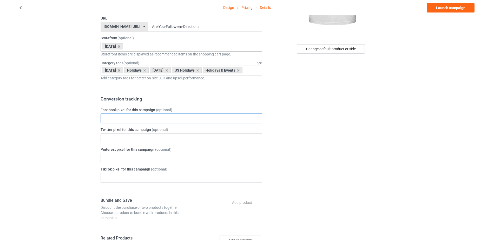
scroll to position [107, 0]
click at [145, 122] on input "text" at bounding box center [182, 118] width 162 height 10
paste input "1133603535252097"
type input "1133603535252097"
click at [289, 131] on div "Change default product or side" at bounding box center [331, 181] width 131 height 533
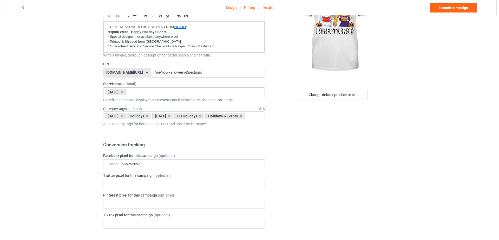
scroll to position [0, 0]
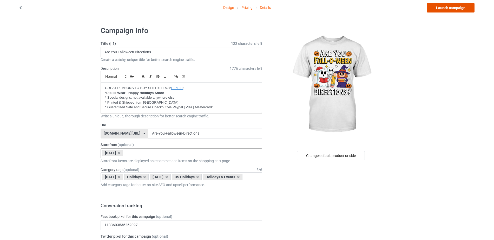
click at [463, 7] on link "Launch campaign" at bounding box center [451, 7] width 48 height 9
